Goal: Navigation & Orientation: Find specific page/section

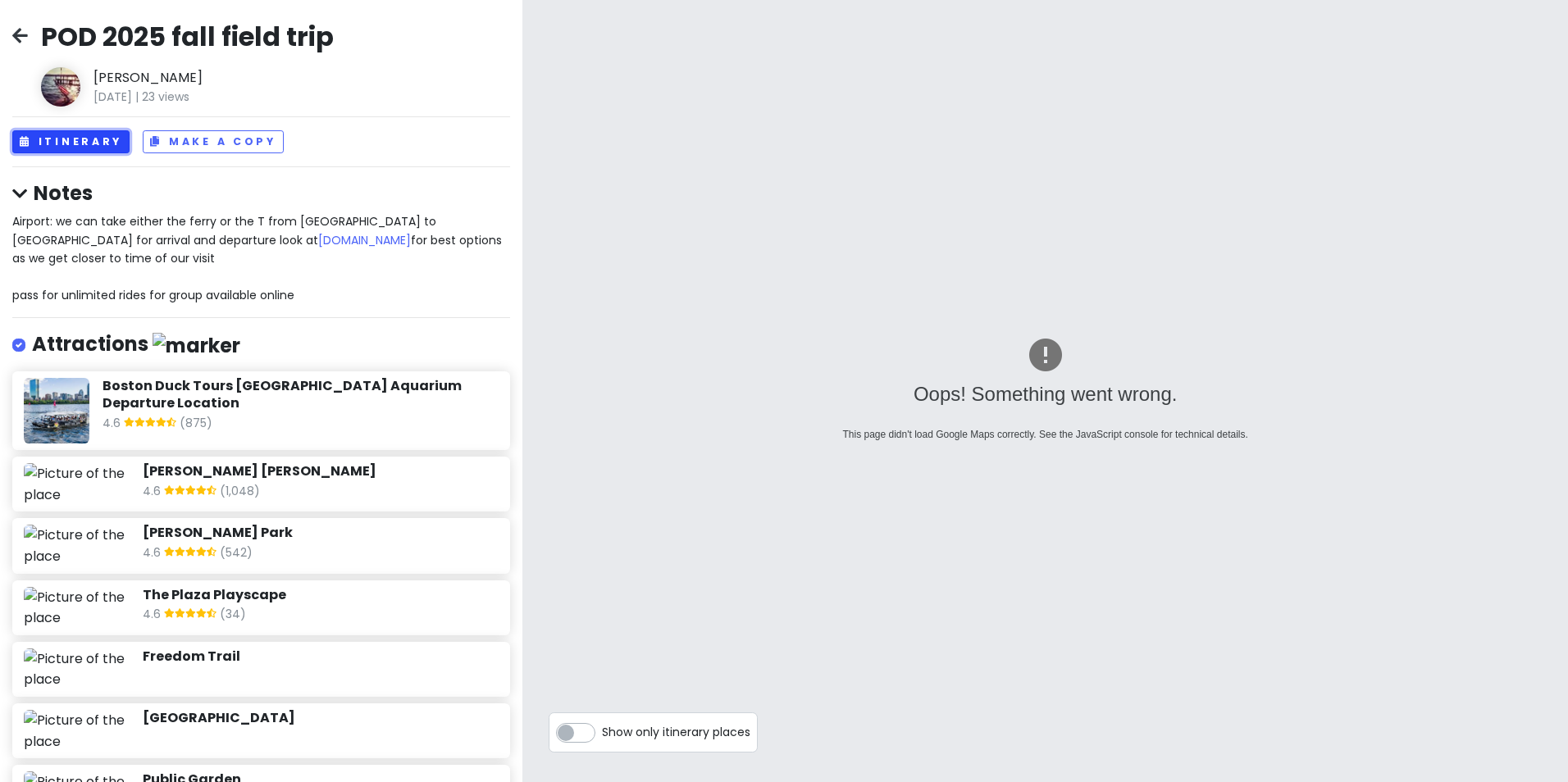
click at [41, 145] on button "Itinerary" at bounding box center [71, 142] width 117 height 24
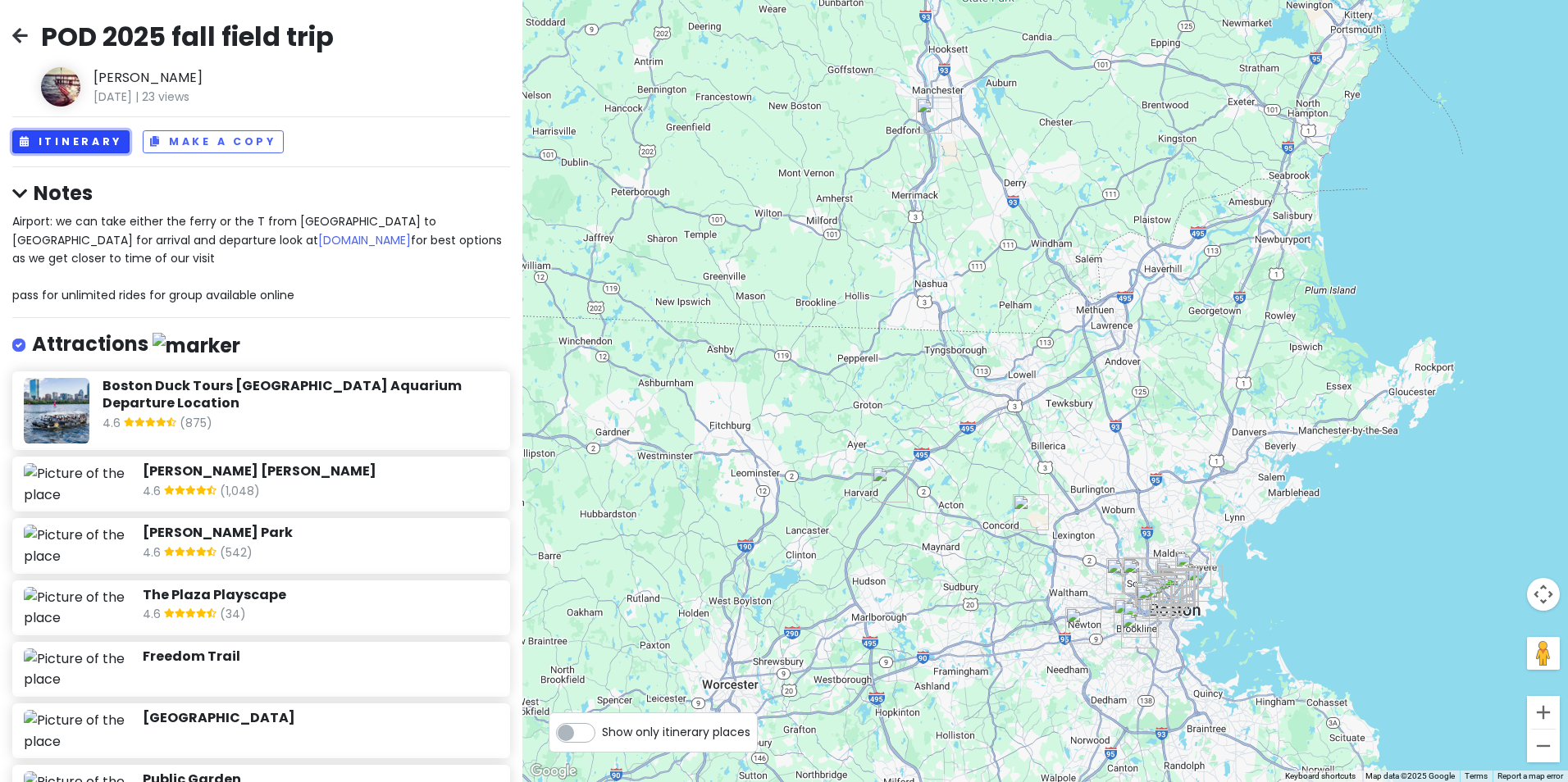
click at [73, 142] on button "Itinerary" at bounding box center [71, 142] width 117 height 24
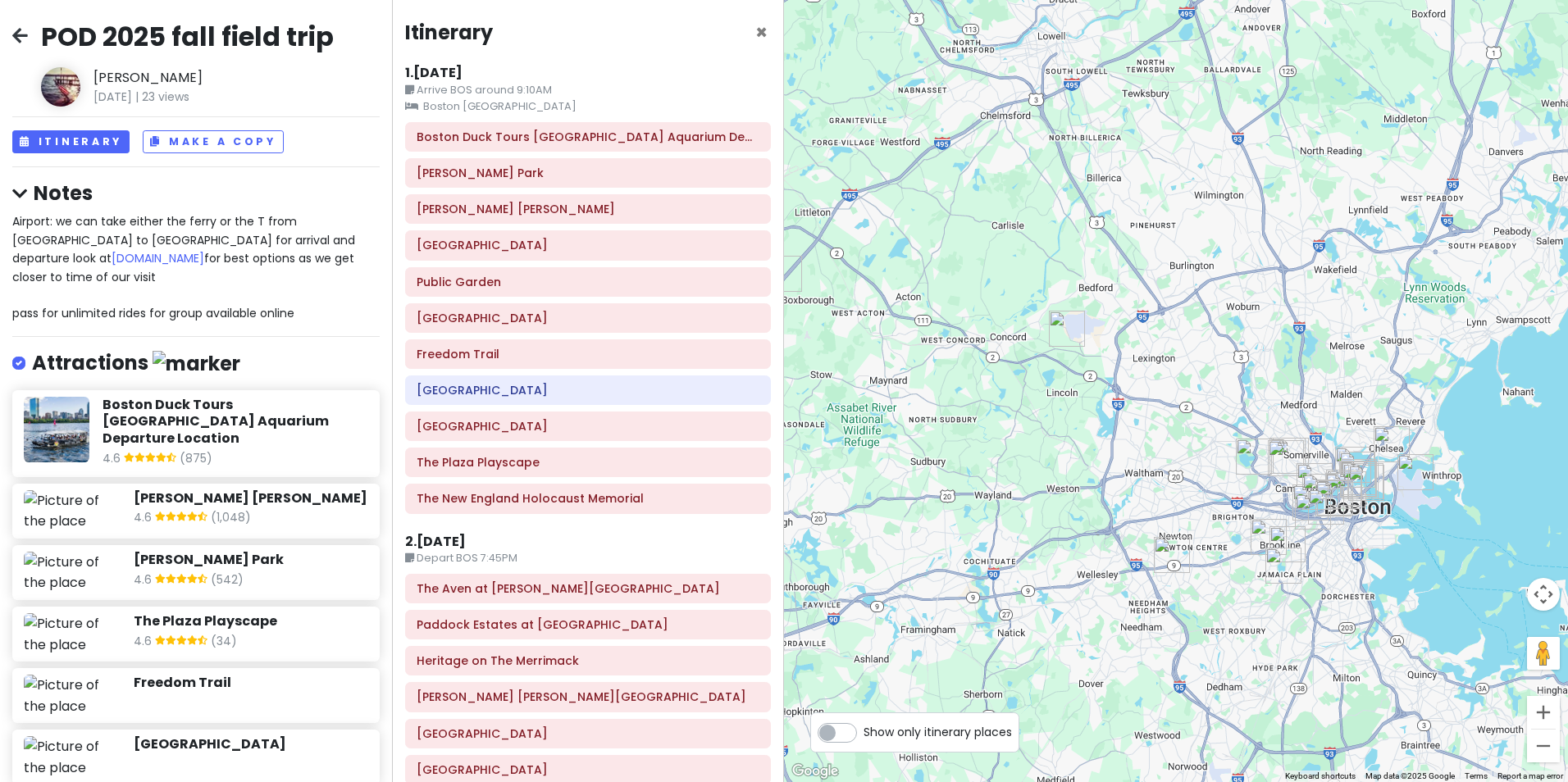
drag, startPoint x: 1137, startPoint y: 466, endPoint x: 932, endPoint y: 114, distance: 407.3
click at [927, 104] on div at bounding box center [1176, 391] width 784 height 782
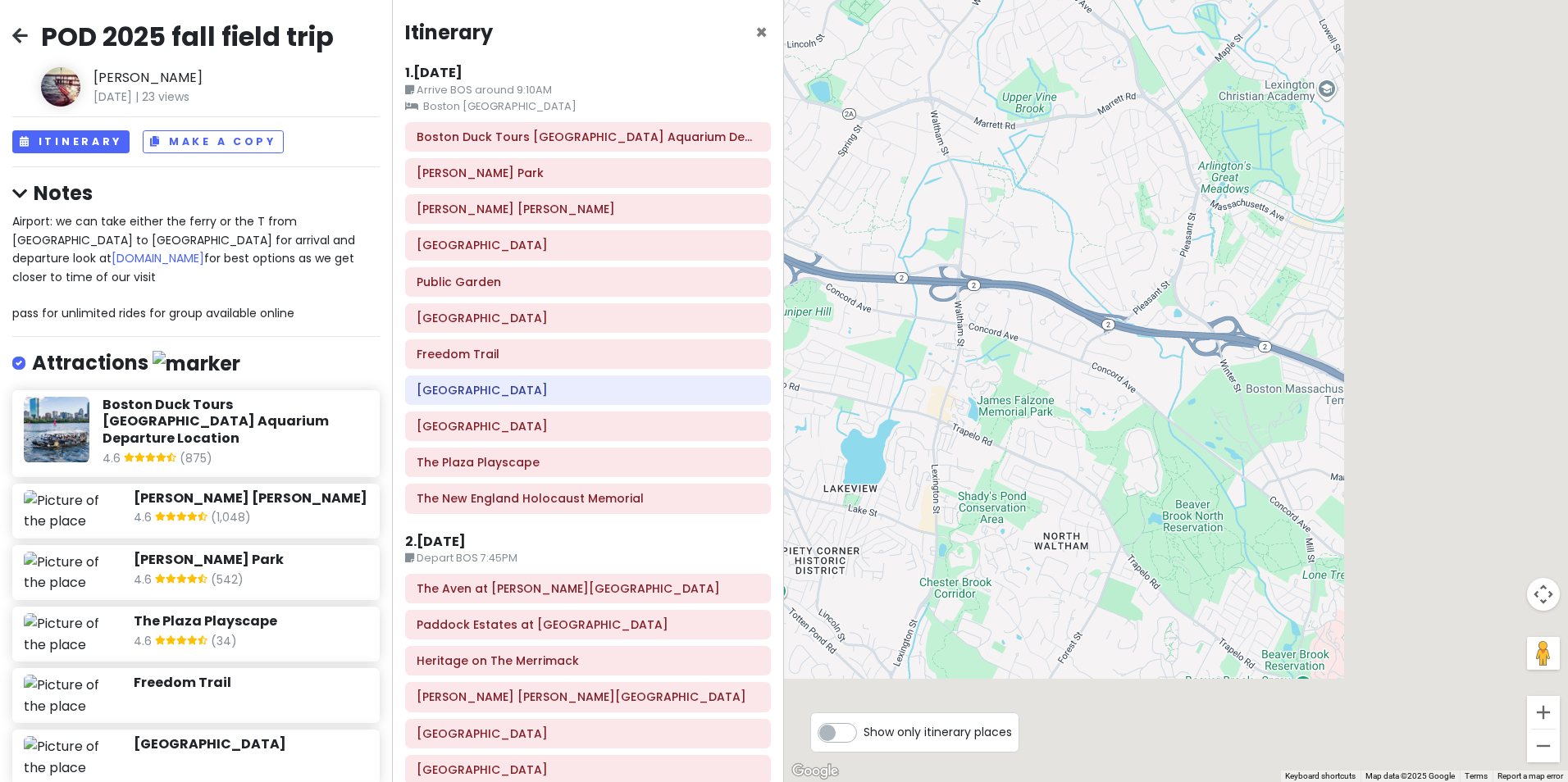
drag, startPoint x: 1283, startPoint y: 500, endPoint x: 712, endPoint y: 233, distance: 630.3
click at [711, 238] on div "POD 2025 fall field trip [PERSON_NAME] [DATE] | 23 views Itinerary Make a Copy …" at bounding box center [784, 391] width 1568 height 782
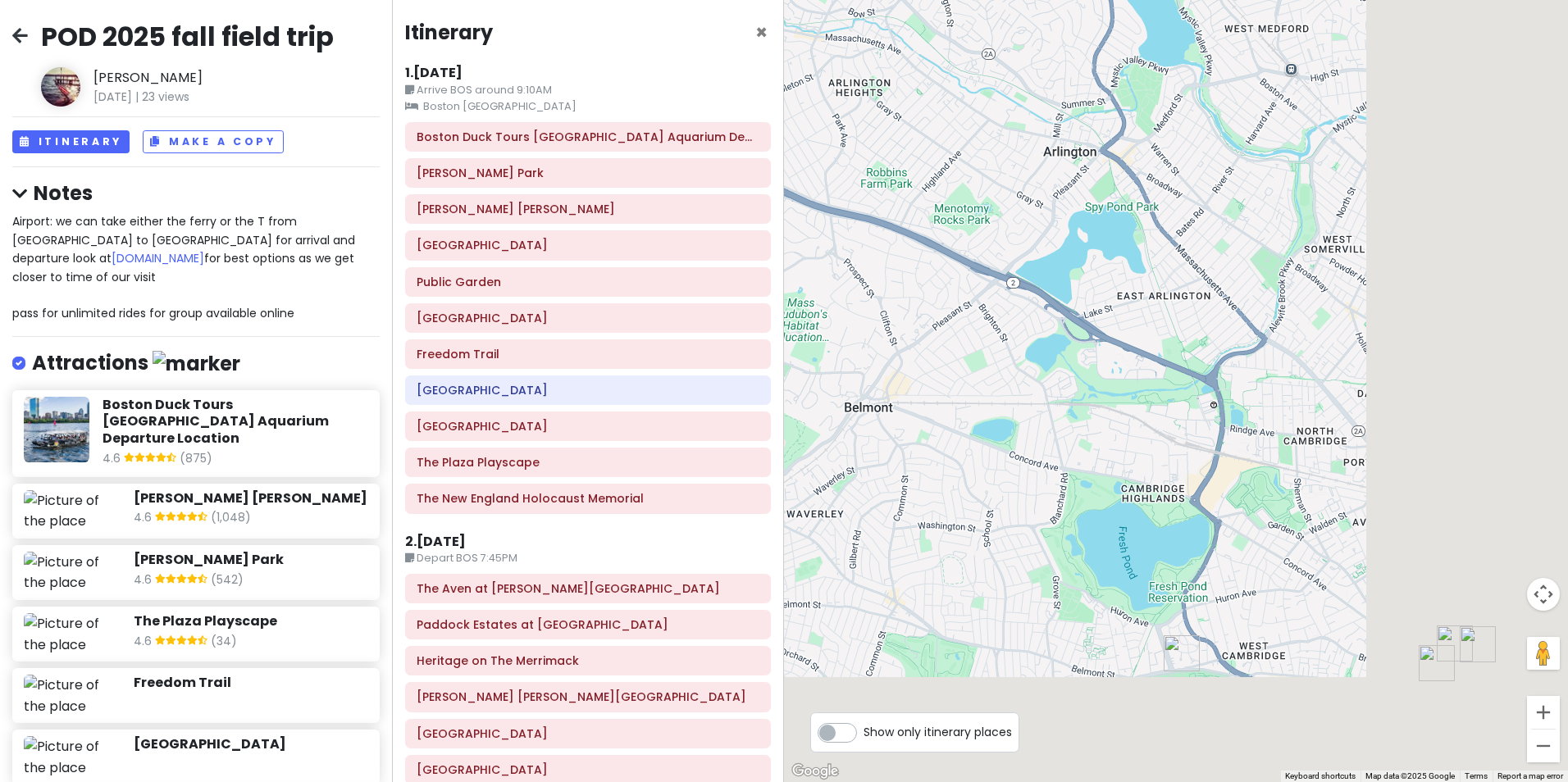
drag, startPoint x: 1175, startPoint y: 389, endPoint x: 705, endPoint y: 181, distance: 514.0
click at [771, 219] on div "POD 2025 fall field trip [PERSON_NAME] [DATE] | 23 views Itinerary Make a Copy …" at bounding box center [784, 391] width 1568 height 782
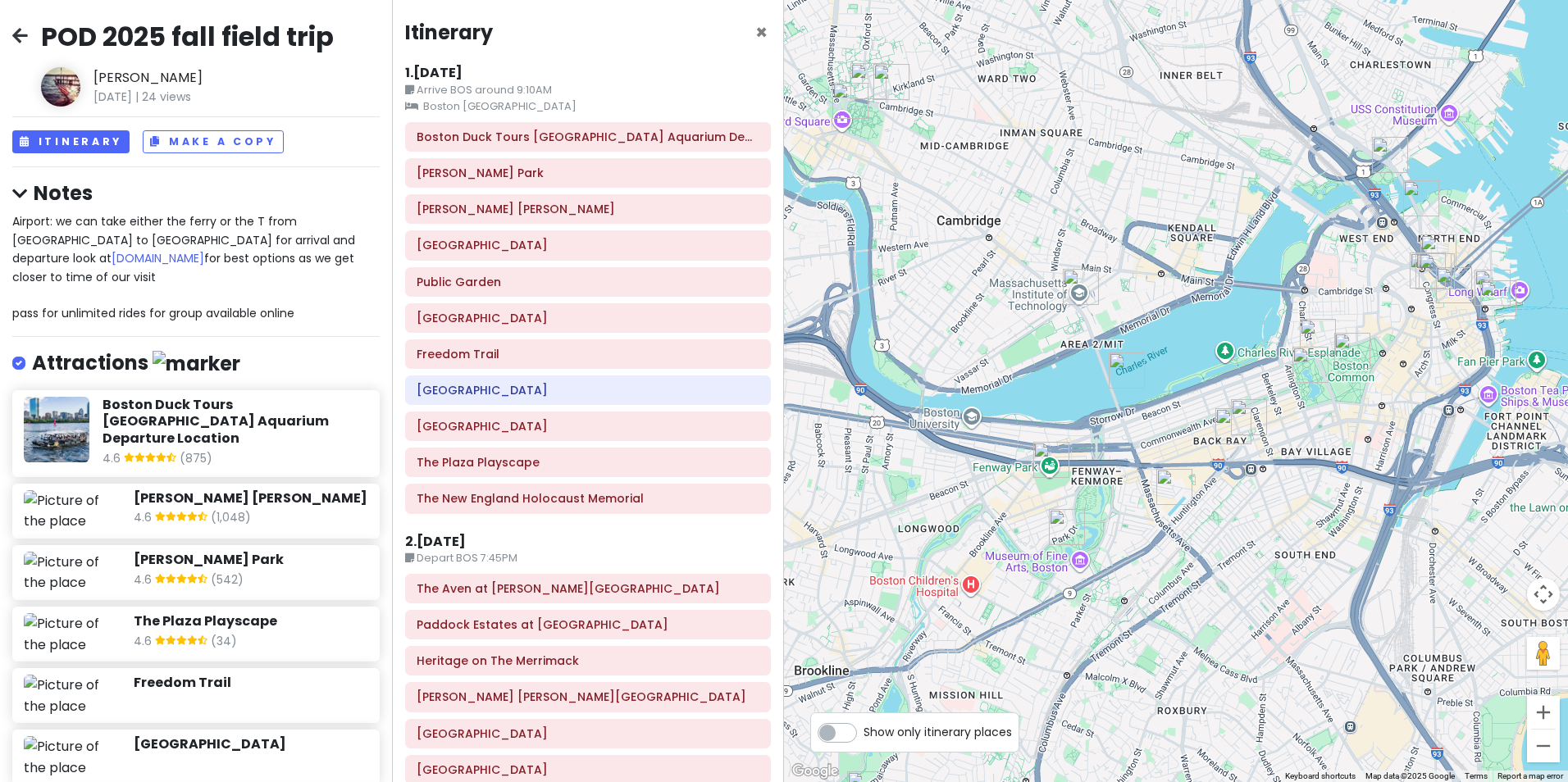
drag, startPoint x: 1002, startPoint y: 287, endPoint x: 1207, endPoint y: 71, distance: 297.8
click at [1207, 71] on div at bounding box center [1176, 391] width 784 height 782
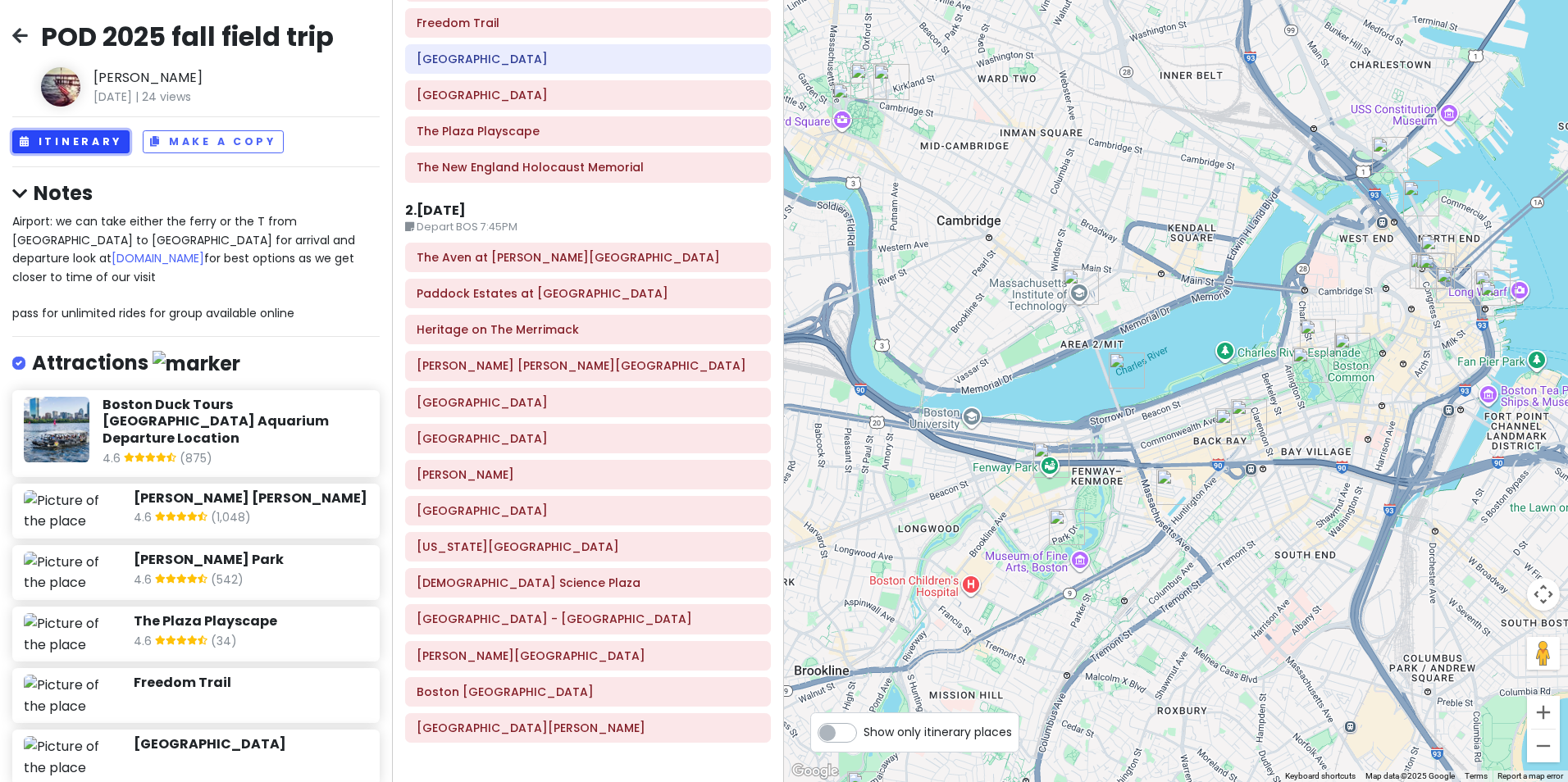
click at [56, 142] on button "Itinerary" at bounding box center [71, 142] width 117 height 24
